Goal: Find contact information: Find contact information

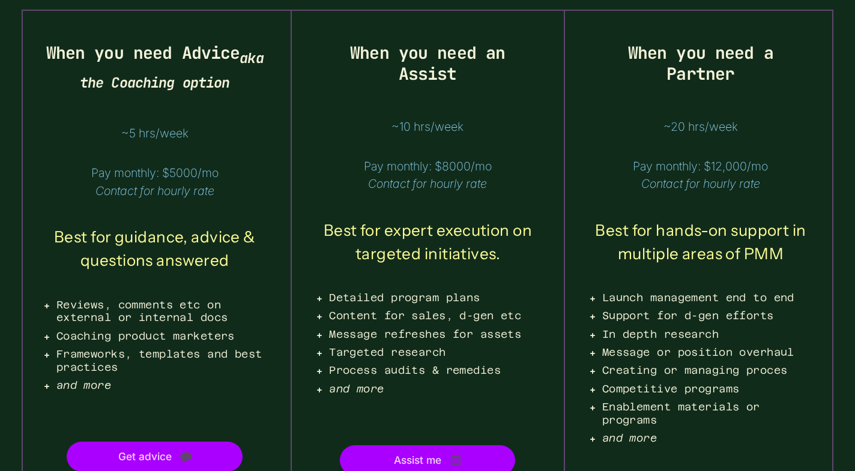
scroll to position [2678, 0]
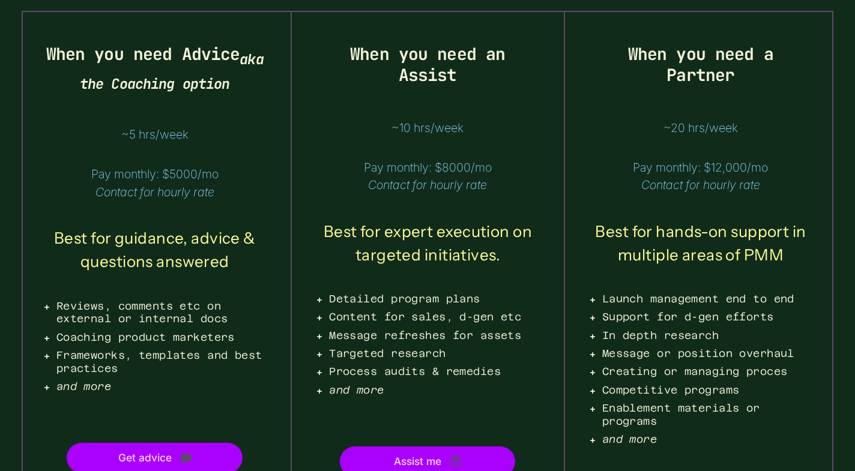
click at [405, 159] on span "Pay monthly: $8000/mo Contact for hourly rate" at bounding box center [427, 176] width 222 height 35
click at [410, 159] on span "Pay monthly: $8000/mo Contact for hourly rate" at bounding box center [427, 176] width 222 height 35
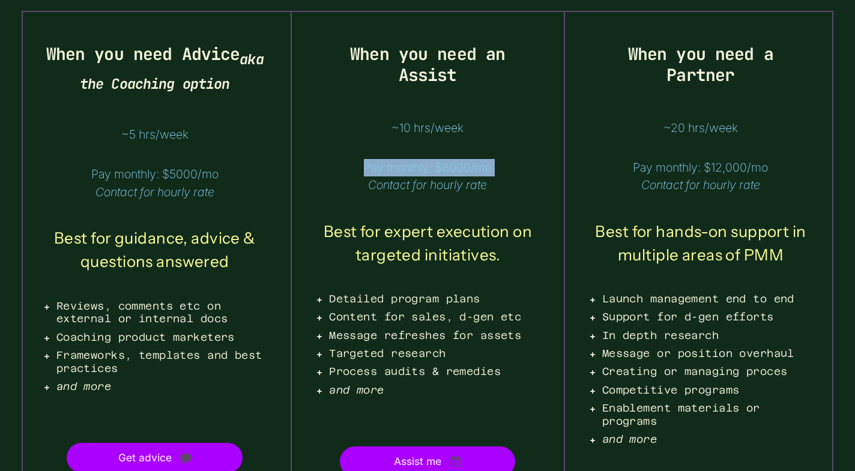
click at [410, 159] on span "Pay monthly: $8000/mo Contact for hourly rate" at bounding box center [427, 176] width 222 height 35
click at [116, 179] on span "Pay monthly: $5000/mo Contact for hourly rate" at bounding box center [155, 183] width 222 height 35
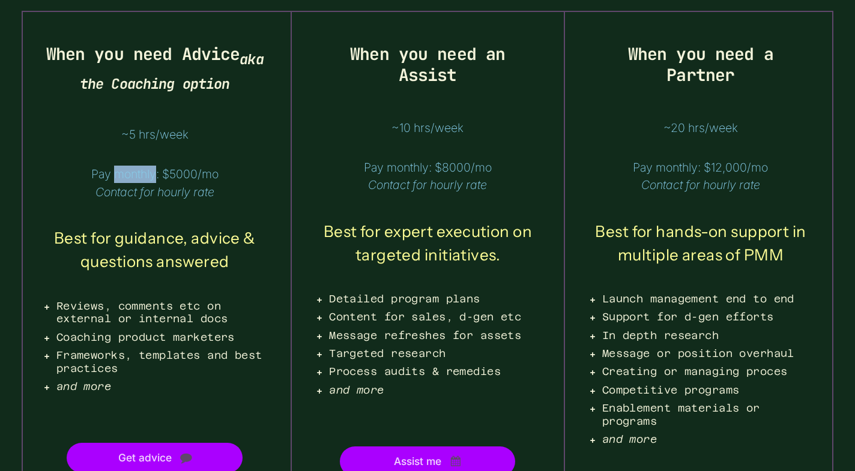
click at [116, 179] on span "Pay monthly: $5000/mo Contact for hourly rate" at bounding box center [155, 183] width 222 height 35
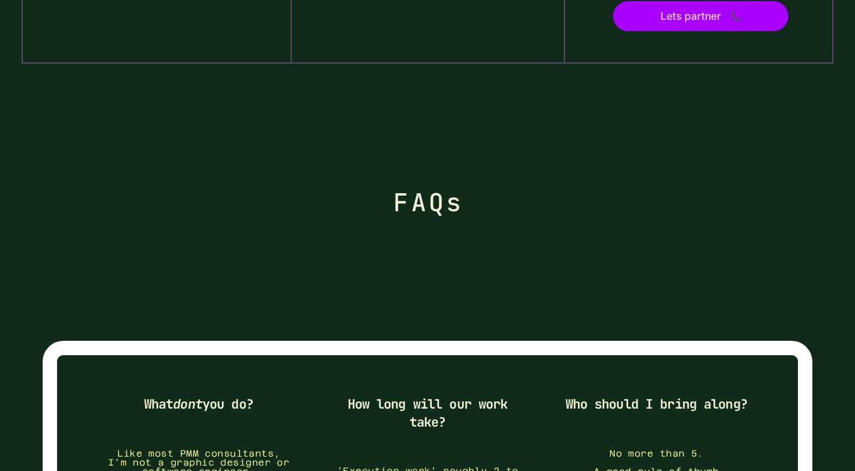
scroll to position [3329, 0]
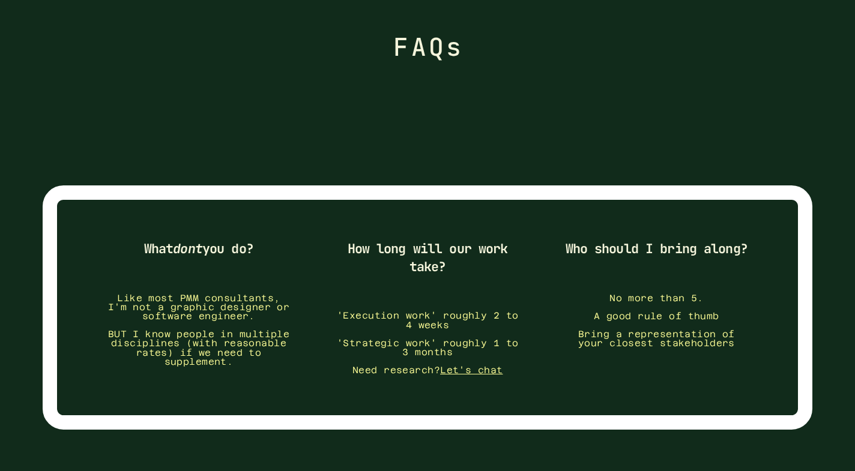
click at [210, 185] on div "What dont you do? Like most PMM consultants, I'm not a graphic designer or soft…" at bounding box center [428, 307] width 770 height 244
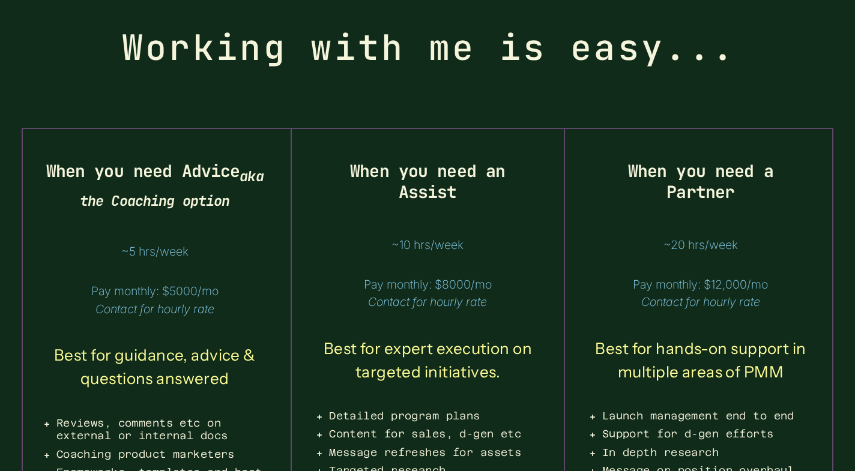
scroll to position [2443, 0]
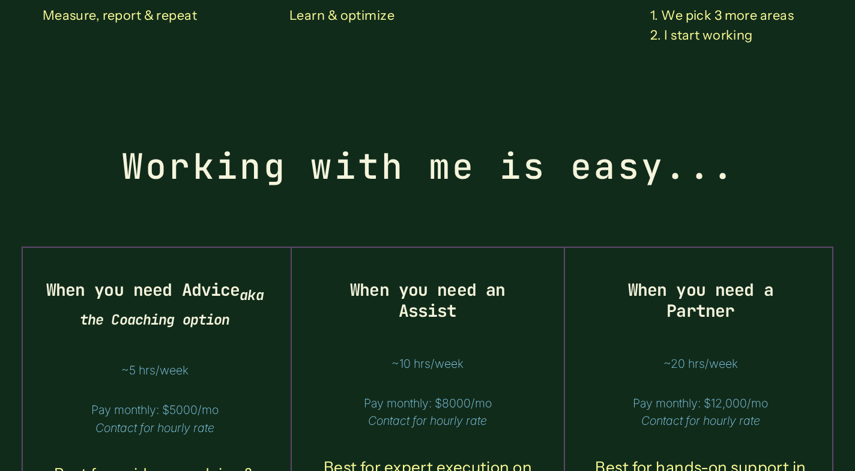
click at [222, 168] on h2 "Working with me is easy..." at bounding box center [429, 166] width 773 height 88
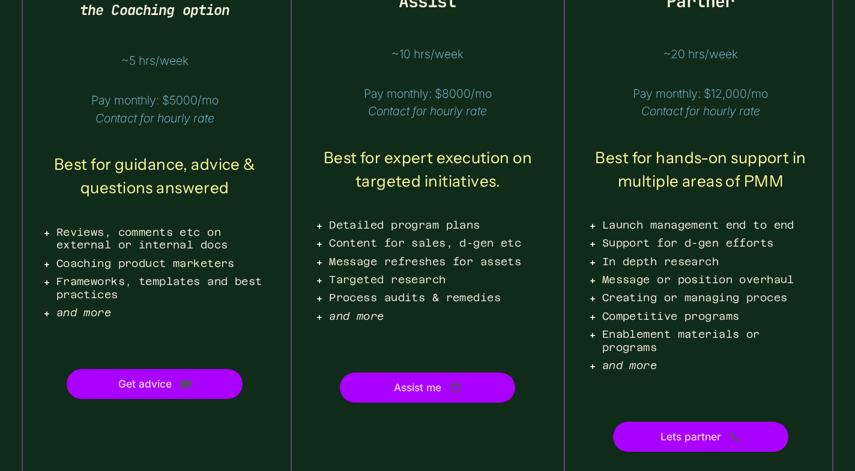
scroll to position [3008, 0]
